Goal: Task Accomplishment & Management: Use online tool/utility

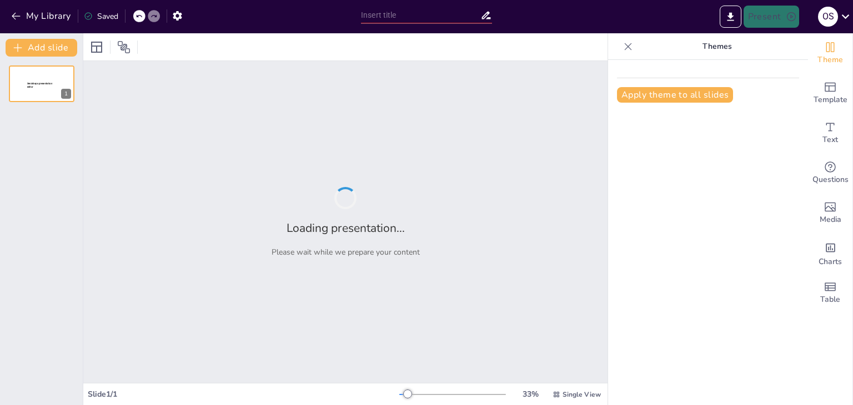
type input "Tu Nuevo Hogar: ¡Bienvenido a la Familia [PERSON_NAME]!"
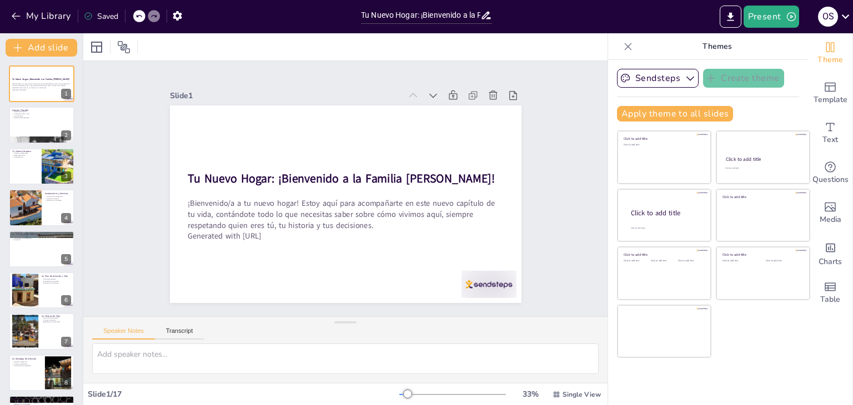
click at [595, 308] on div "Slide 1 Tu Nuevo Hogar: ¡Bienvenido a la Familia [PERSON_NAME]! ¡Bienvenido/a a…" at bounding box center [345, 188] width 566 height 359
click at [595, 308] on div "Slide 1 Tu Nuevo Hogar: ¡Bienvenido a la Familia [PERSON_NAME]! ¡Bienvenido/a a…" at bounding box center [345, 188] width 524 height 255
click at [595, 308] on div "Slide 1 Tu Nuevo Hogar: ¡Bienvenido a la Familia [PERSON_NAME]! ¡Bienvenido/a a…" at bounding box center [346, 188] width 548 height 309
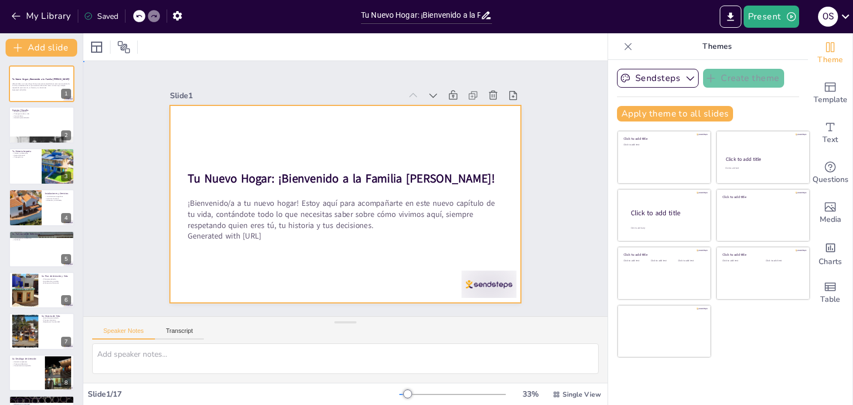
click at [366, 251] on div at bounding box center [344, 204] width 370 height 233
click at [36, 100] on div at bounding box center [41, 84] width 67 height 38
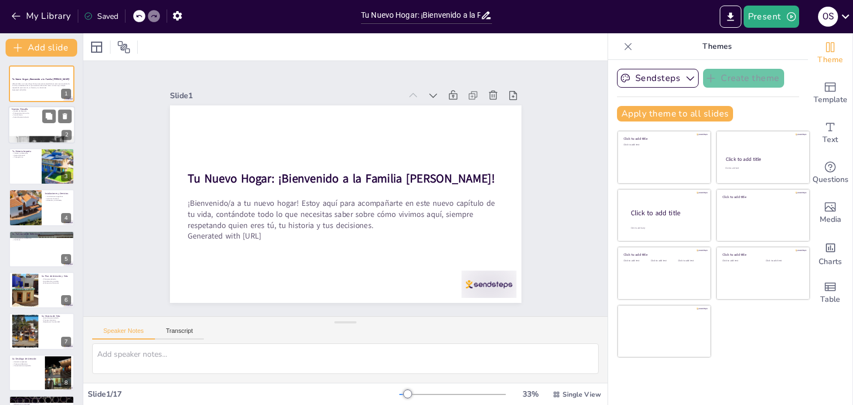
click at [34, 125] on div at bounding box center [41, 126] width 67 height 38
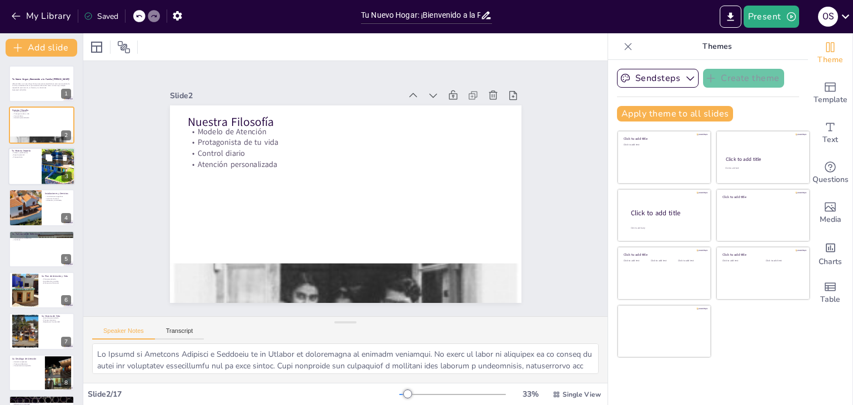
click at [41, 167] on div at bounding box center [41, 167] width 67 height 38
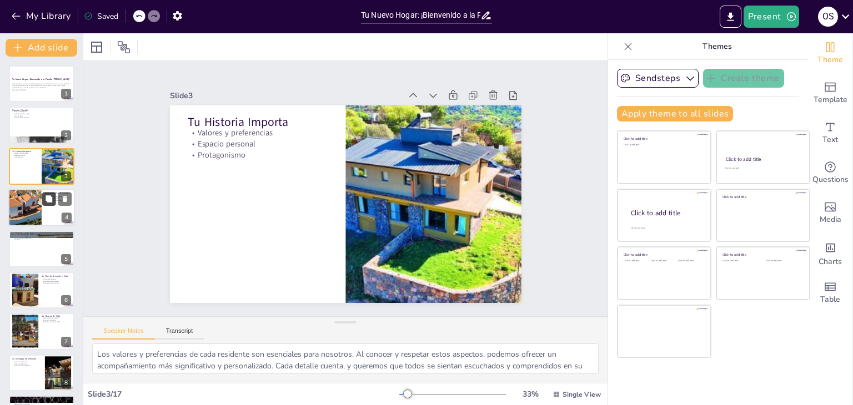
click at [50, 204] on button at bounding box center [48, 199] width 13 height 13
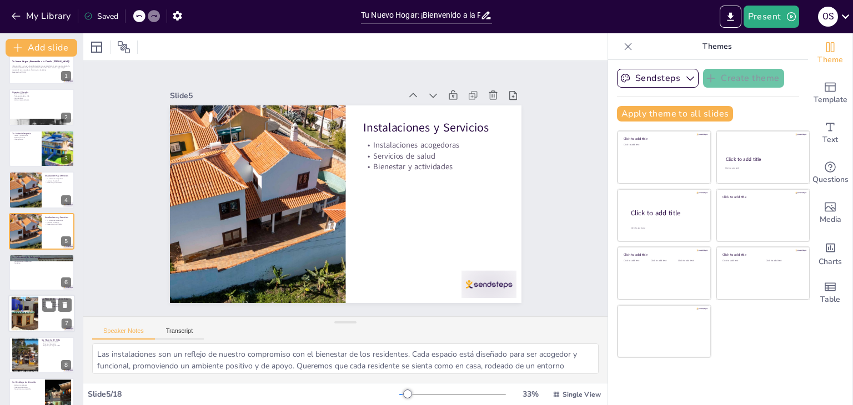
click at [59, 298] on p "Su Plan de Atención y Vida" at bounding box center [57, 299] width 30 height 3
type textarea "El Plan de Atención y Vida es una herramienta esencial para personalizar la ate…"
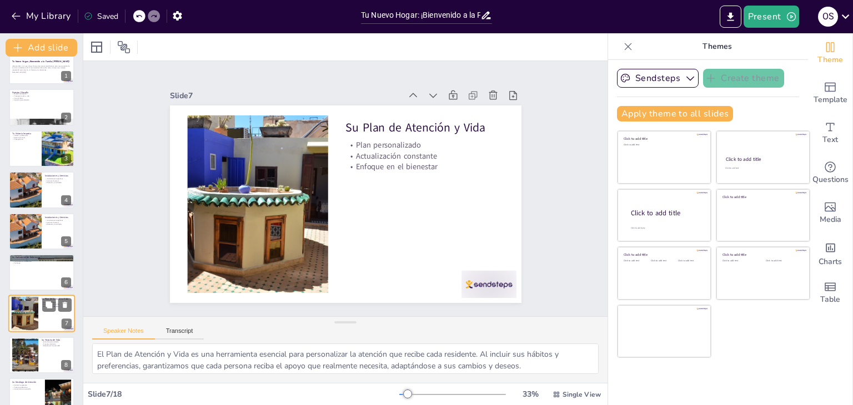
scroll to position [100, 0]
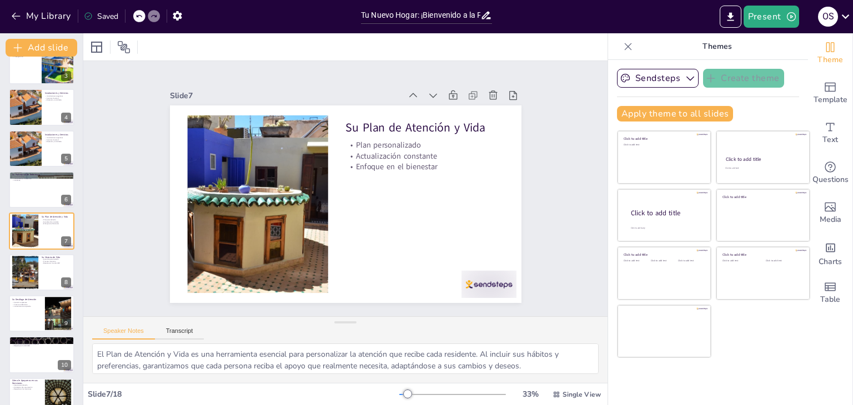
click at [62, 334] on div "Tu Nuevo Hogar: ¡Bienvenido a la Familia [PERSON_NAME]! ¡Bienvenido/a a tu nuev…" at bounding box center [41, 334] width 83 height 739
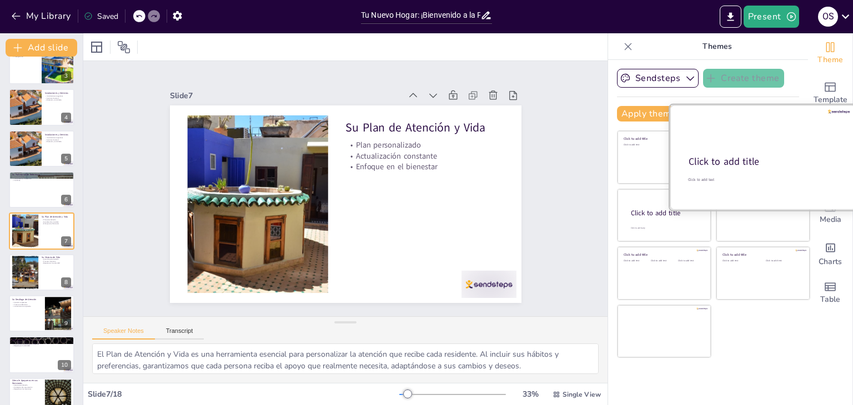
click at [736, 140] on div at bounding box center [763, 157] width 187 height 105
